Goal: Register for event/course

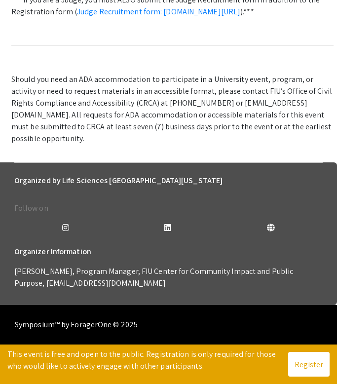
scroll to position [497, 0]
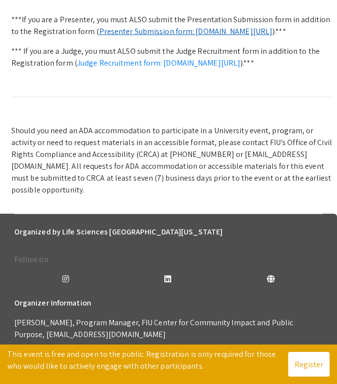
click at [123, 37] on link "Presenter Submission form: symposium.foragerone.com/lssfsymposium2025/submission" at bounding box center [186, 31] width 174 height 10
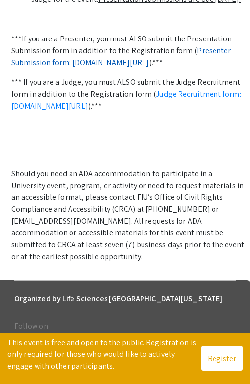
scroll to position [511, 0]
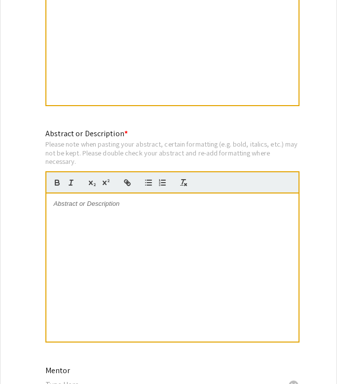
scroll to position [905, 0]
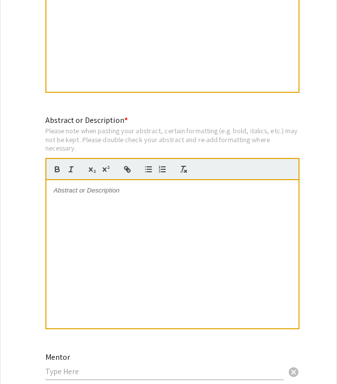
click at [119, 199] on div at bounding box center [172, 254] width 252 height 148
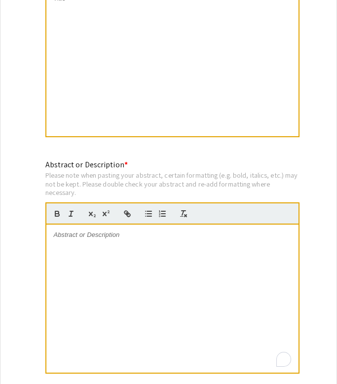
scroll to position [787, 0]
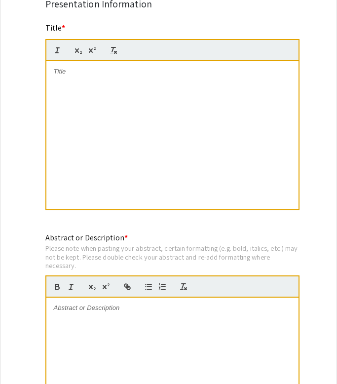
click at [108, 72] on p at bounding box center [173, 71] width 238 height 9
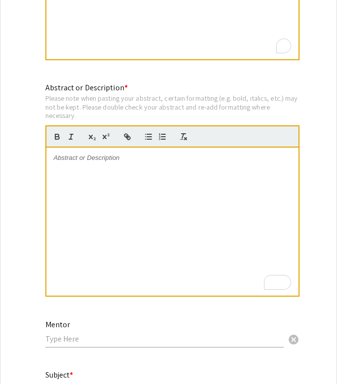
scroll to position [997, 0]
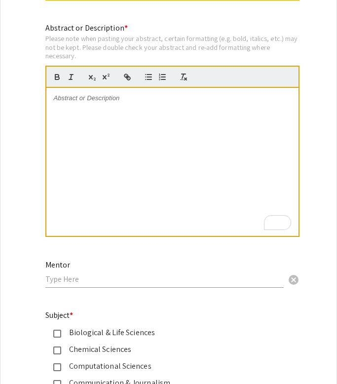
click at [107, 102] on p "To enrich screen reader interactions, please activate Accessibility in Grammarl…" at bounding box center [173, 98] width 238 height 9
click at [109, 116] on div "To enrich screen reader interactions, please activate Accessibility in Grammarl…" at bounding box center [172, 162] width 252 height 148
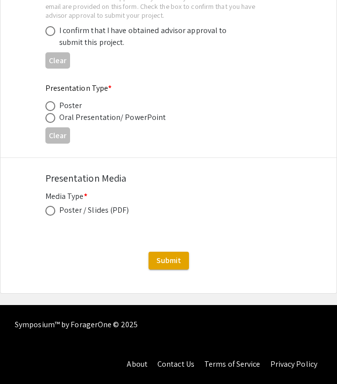
scroll to position [1548, 0]
click at [52, 105] on span at bounding box center [50, 106] width 10 height 10
click at [52, 105] on input "radio" at bounding box center [50, 106] width 10 height 10
radio input "true"
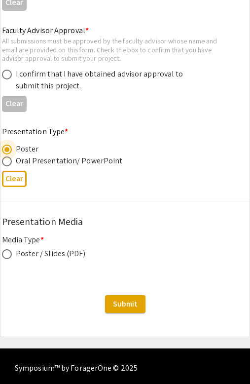
scroll to position [1583, 0]
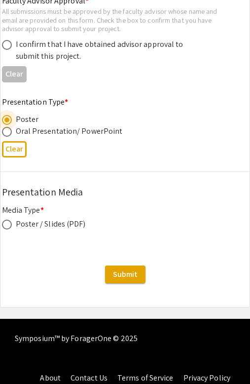
click at [9, 220] on span at bounding box center [7, 225] width 10 height 10
click at [9, 220] on input "radio" at bounding box center [7, 225] width 10 height 10
radio input "true"
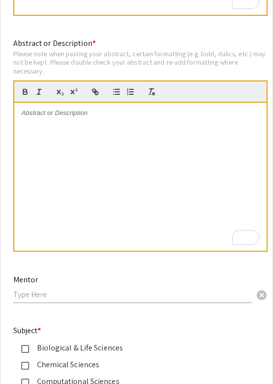
scroll to position [1017, 0]
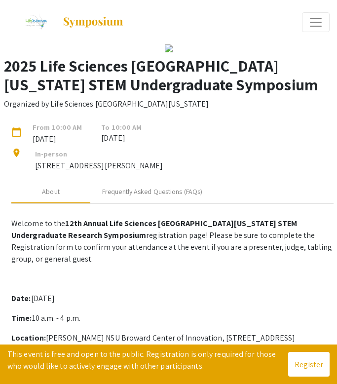
click at [137, 94] on h3 "2025 Life Sciences [GEOGRAPHIC_DATA][US_STATE] STEM Undergraduate Symposium" at bounding box center [172, 75] width 337 height 38
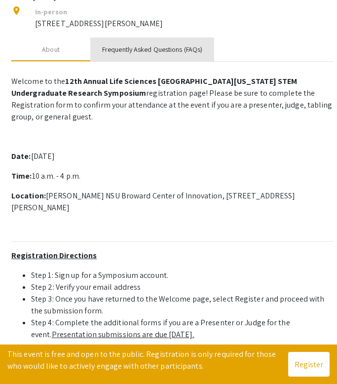
click at [132, 61] on div "Frequently Asked Questions (FAQs)" at bounding box center [152, 50] width 124 height 24
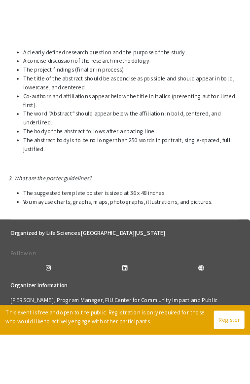
scroll to position [629, 0]
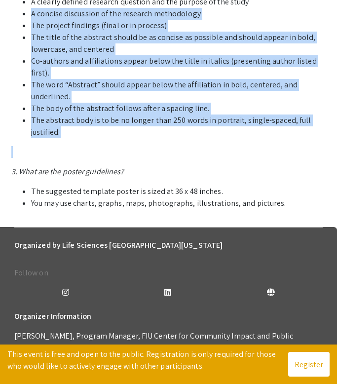
drag, startPoint x: 31, startPoint y: 104, endPoint x: 26, endPoint y: 202, distance: 97.9
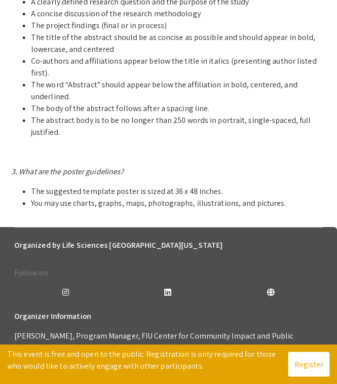
click at [33, 103] on li "The word “Abstract” should appear below the affiliation in bold, centered, and …" at bounding box center [182, 91] width 303 height 24
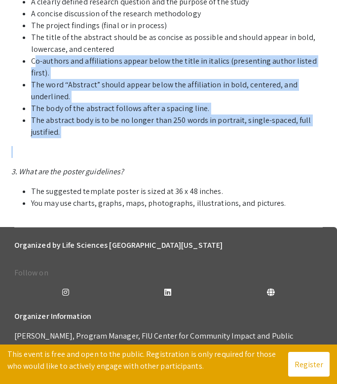
drag, startPoint x: 34, startPoint y: 156, endPoint x: 41, endPoint y: 203, distance: 47.0
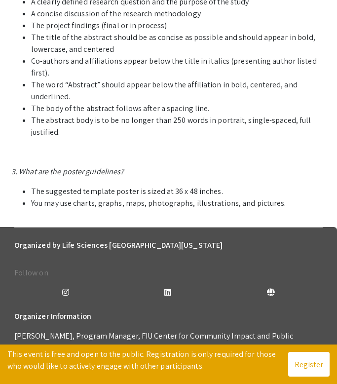
click at [72, 209] on li "You may use charts, graphs, maps, photographs, illustrations, and pictures." at bounding box center [182, 204] width 303 height 12
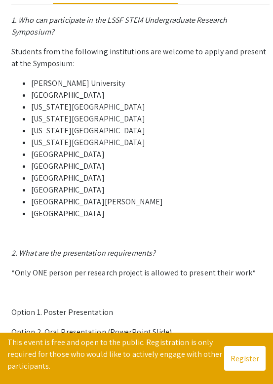
scroll to position [216, 0]
